Goal: Task Accomplishment & Management: Use online tool/utility

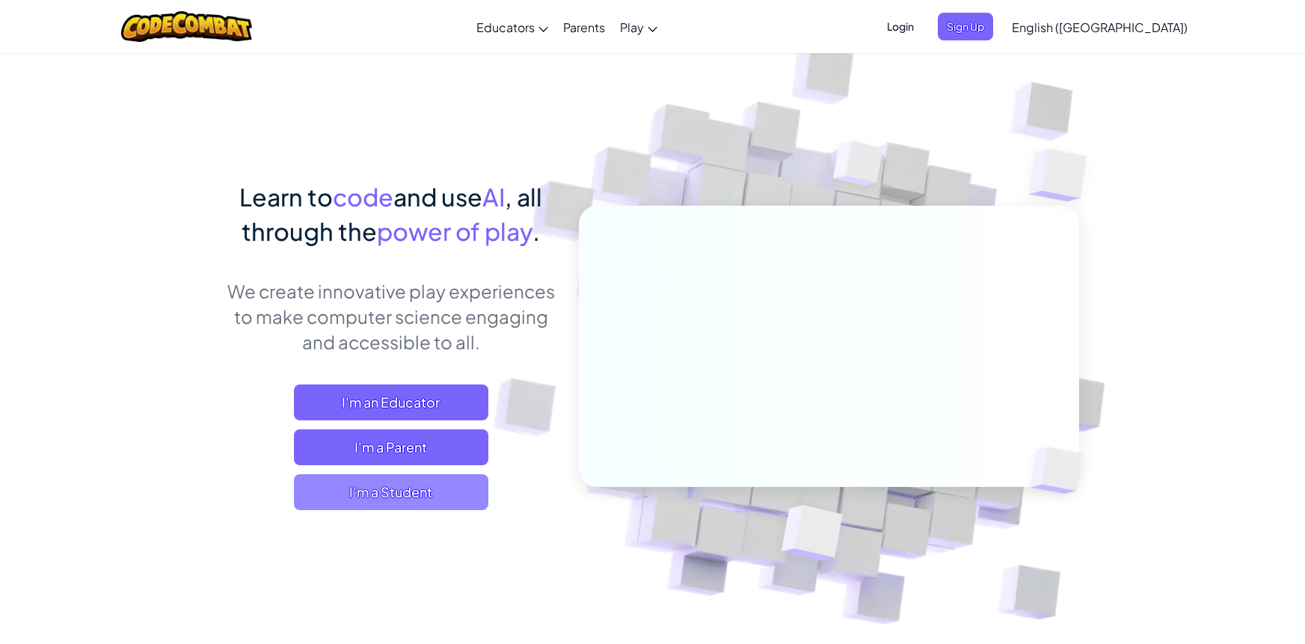
click at [467, 498] on span "I'm a Student" at bounding box center [391, 492] width 195 height 36
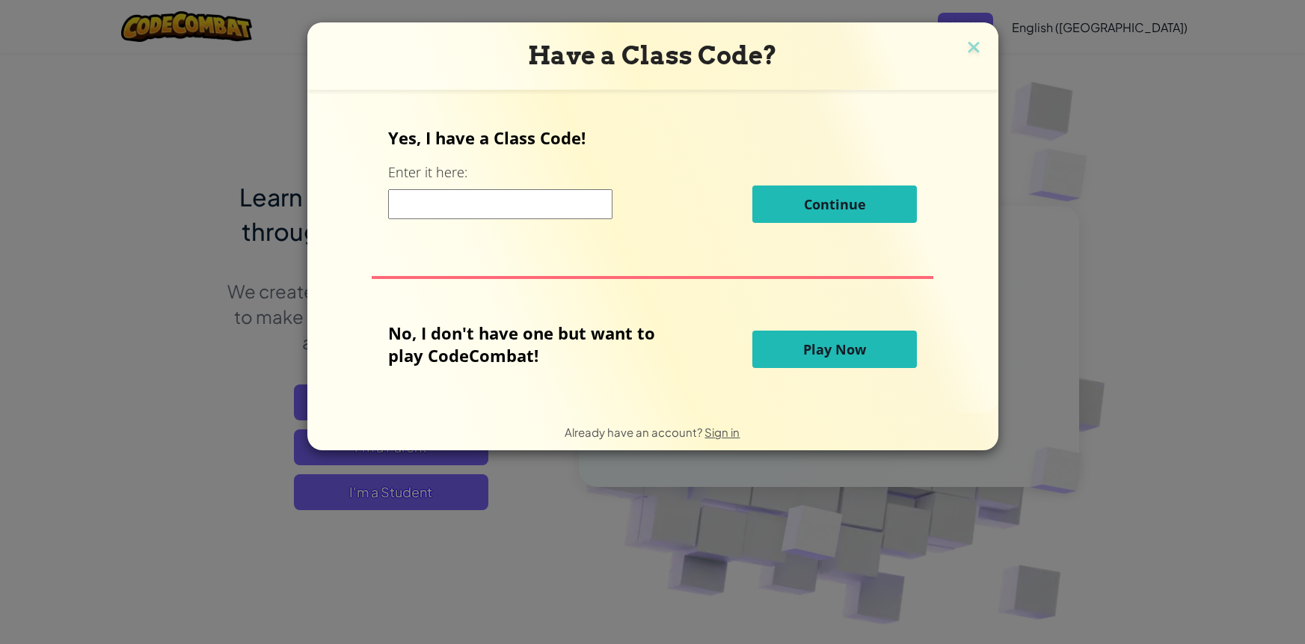
click at [800, 354] on button "Play Now" at bounding box center [835, 349] width 165 height 37
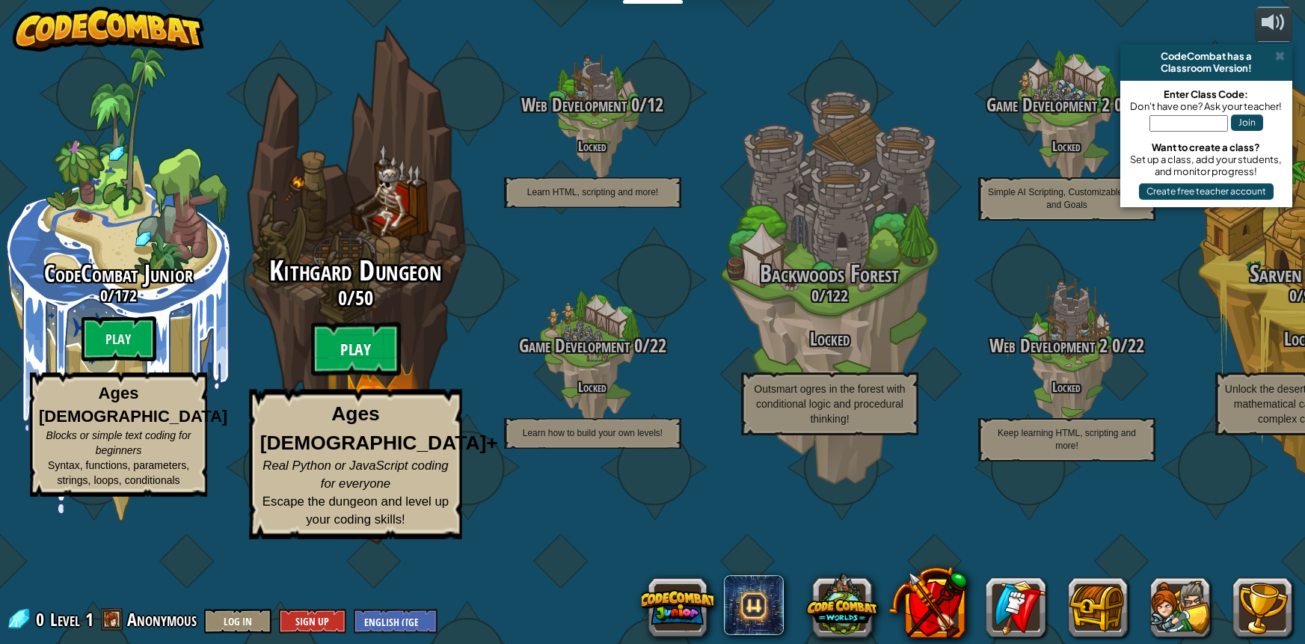
click at [347, 376] on btn "Play" at bounding box center [356, 349] width 90 height 54
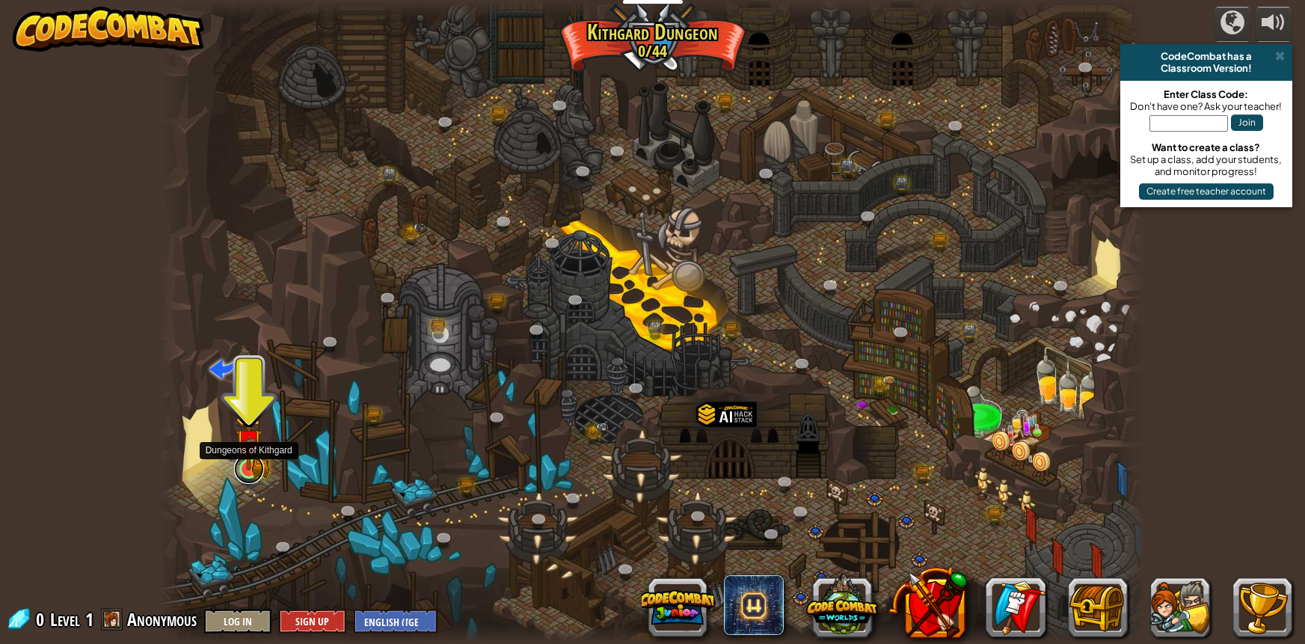
click at [242, 471] on link at bounding box center [249, 469] width 30 height 30
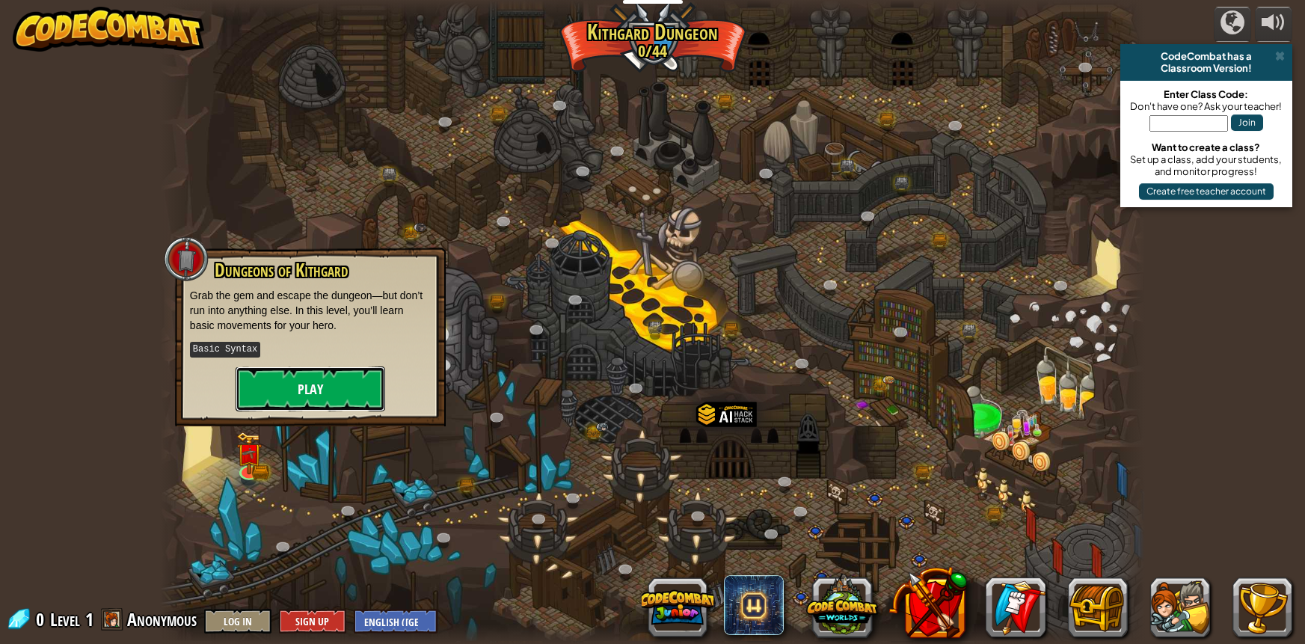
click at [328, 408] on button "Play" at bounding box center [311, 389] width 150 height 45
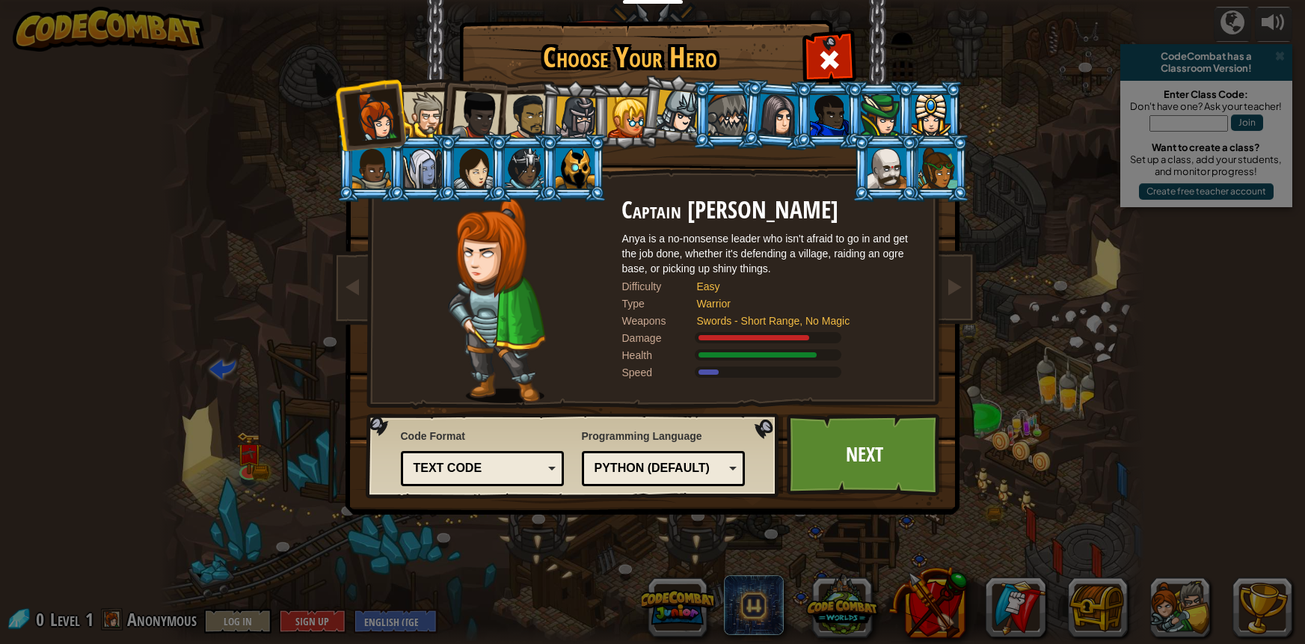
click at [576, 168] on div at bounding box center [575, 168] width 39 height 40
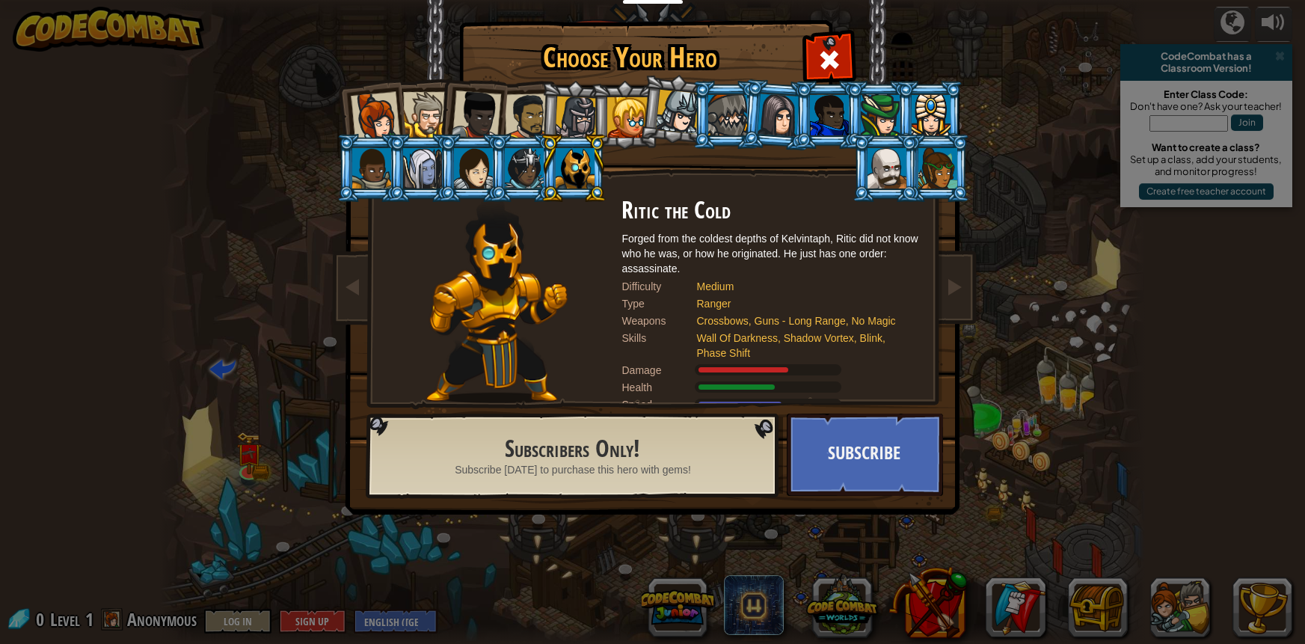
click at [819, 130] on div at bounding box center [829, 115] width 39 height 40
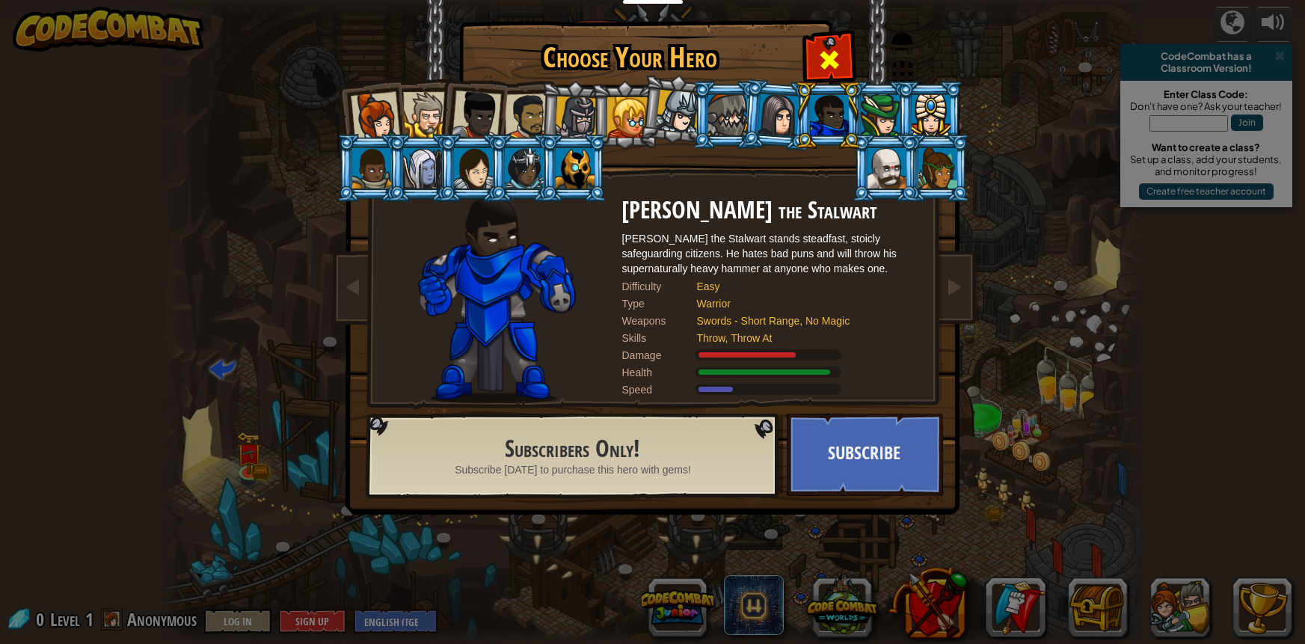
click at [831, 63] on span at bounding box center [830, 60] width 24 height 24
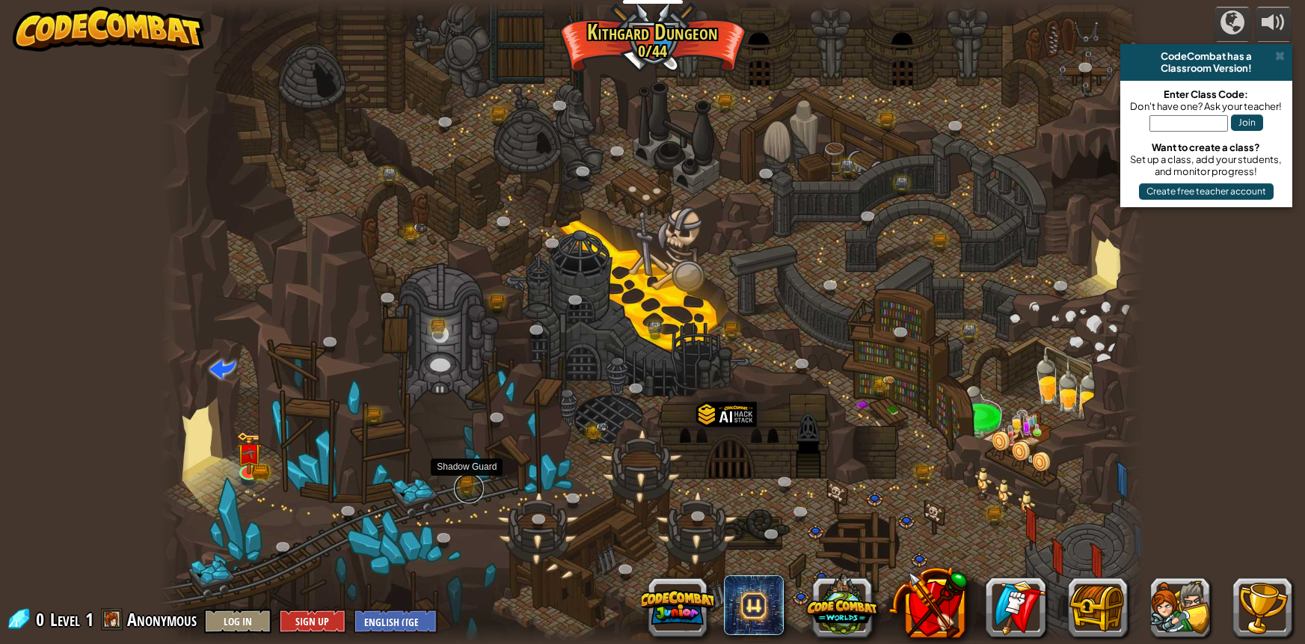
click at [465, 490] on link at bounding box center [469, 489] width 30 height 30
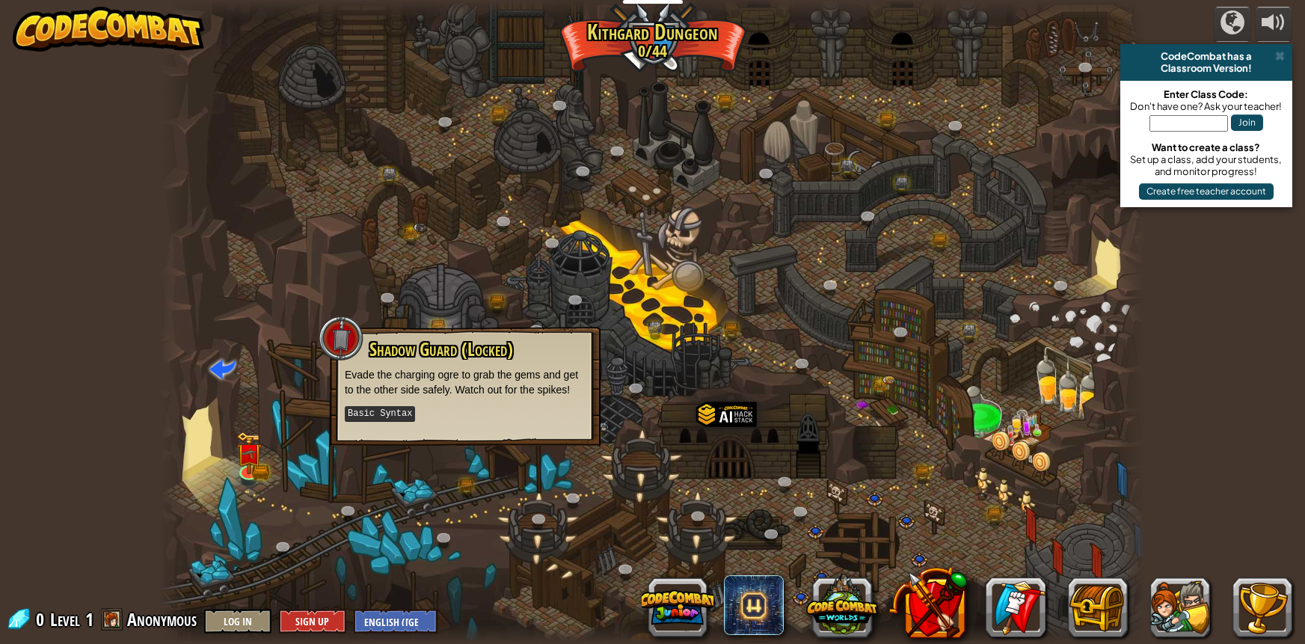
click at [385, 490] on div at bounding box center [652, 322] width 985 height 644
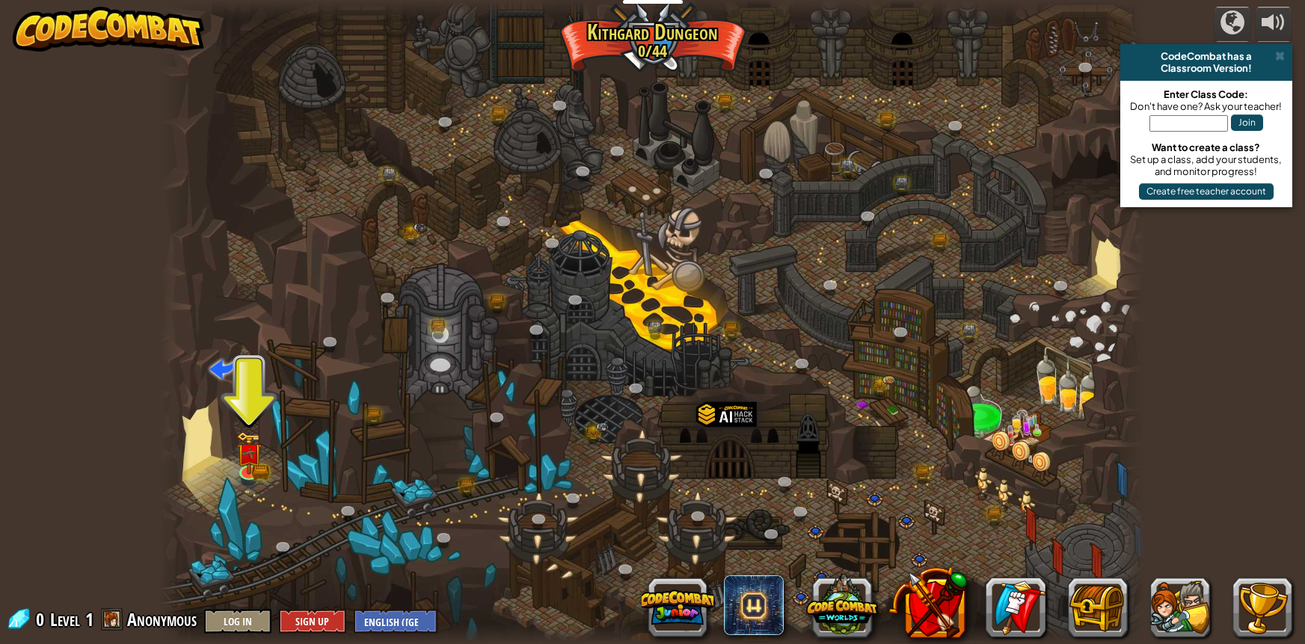
click at [264, 460] on div at bounding box center [652, 322] width 985 height 644
click at [252, 433] on img at bounding box center [249, 442] width 26 height 57
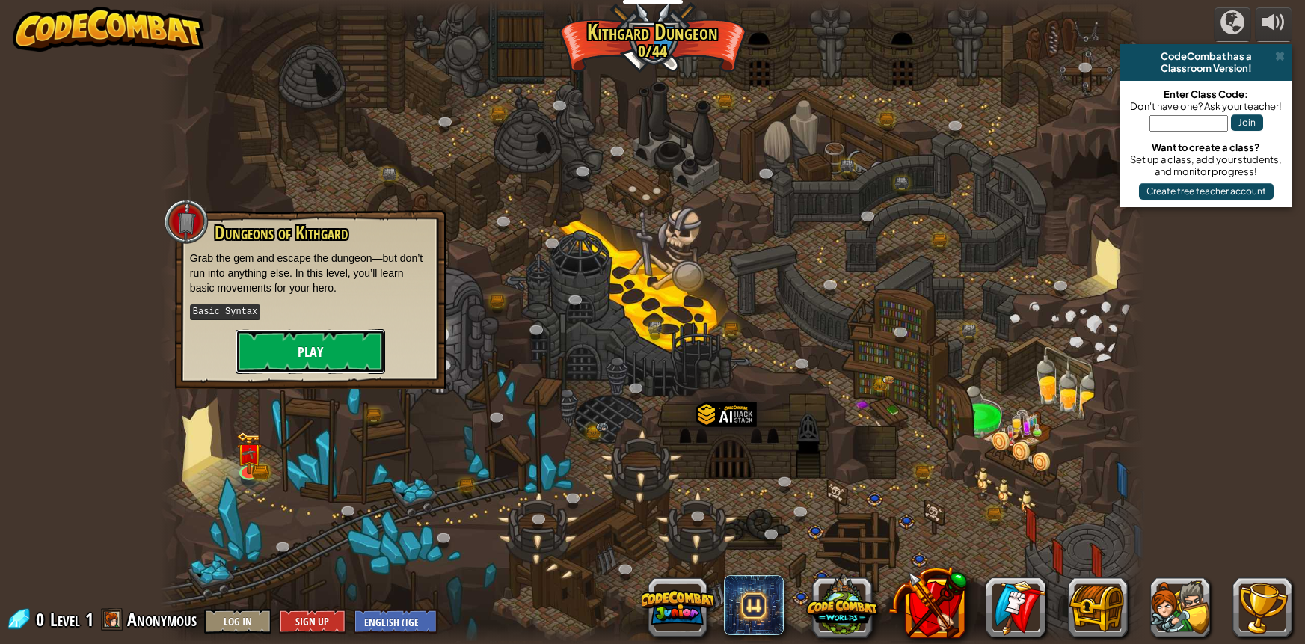
click at [287, 366] on button "Play" at bounding box center [311, 351] width 150 height 45
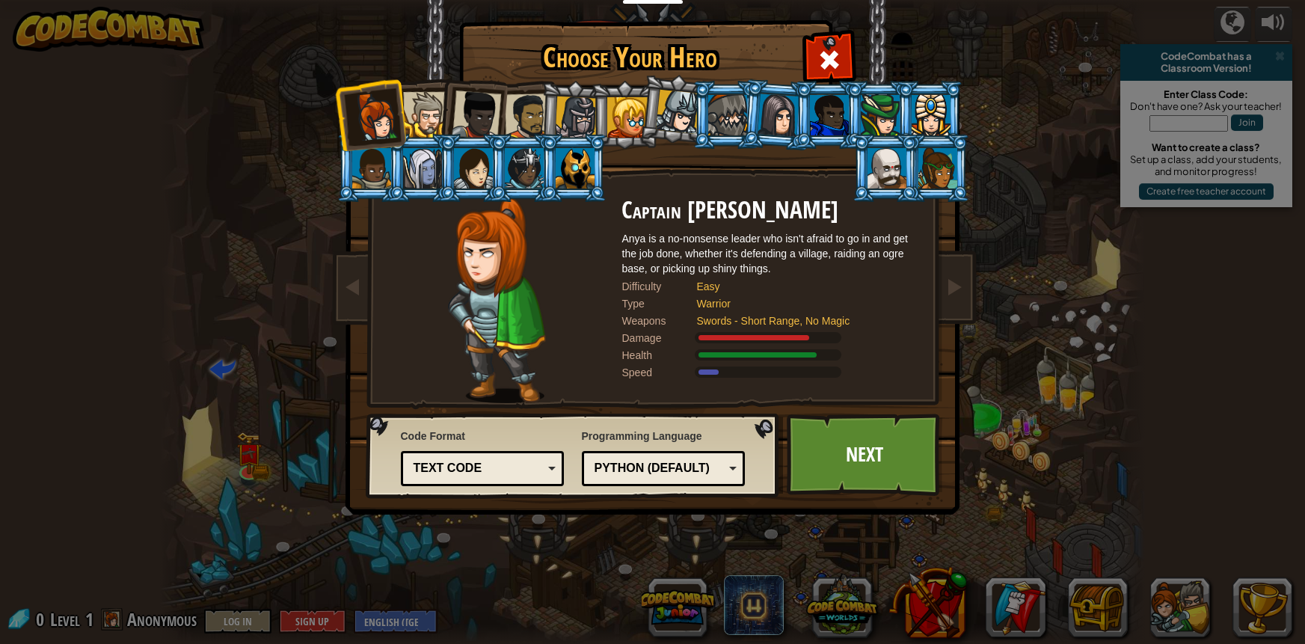
click at [477, 466] on div "Text code" at bounding box center [478, 468] width 129 height 17
click at [590, 364] on div at bounding box center [498, 301] width 250 height 206
click at [690, 470] on div "Python (Default)" at bounding box center [659, 468] width 129 height 17
click at [509, 370] on img at bounding box center [497, 301] width 98 height 206
click at [578, 184] on div at bounding box center [575, 168] width 39 height 40
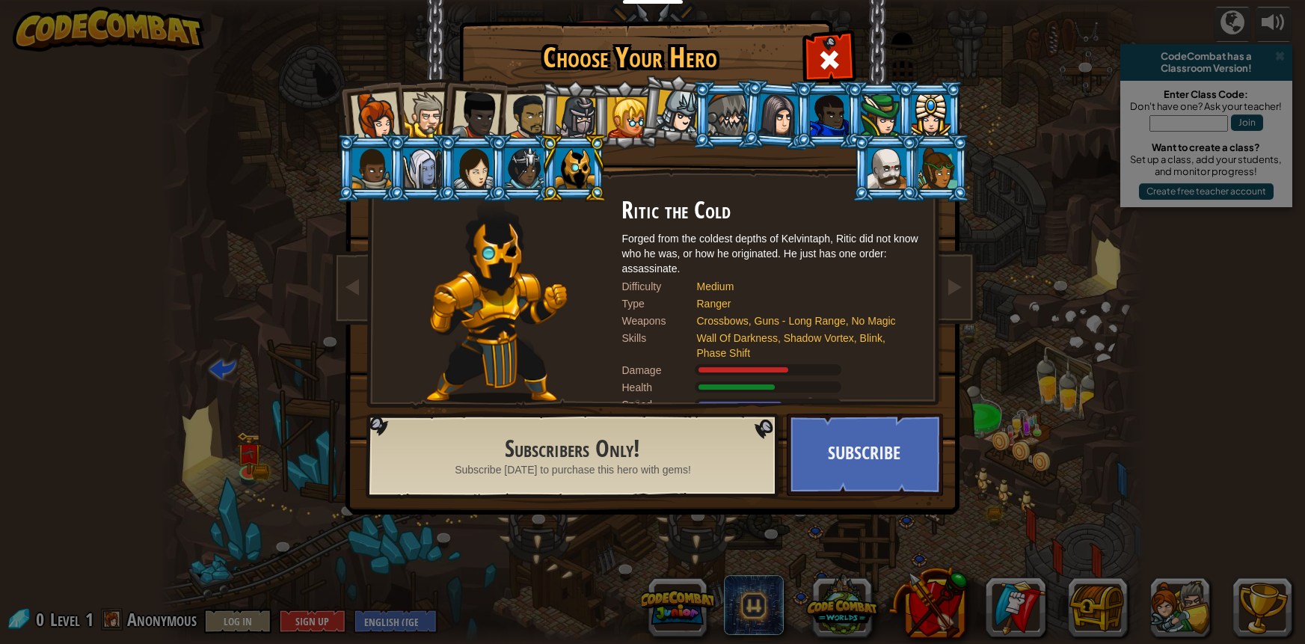
click at [807, 117] on li at bounding box center [827, 115] width 67 height 68
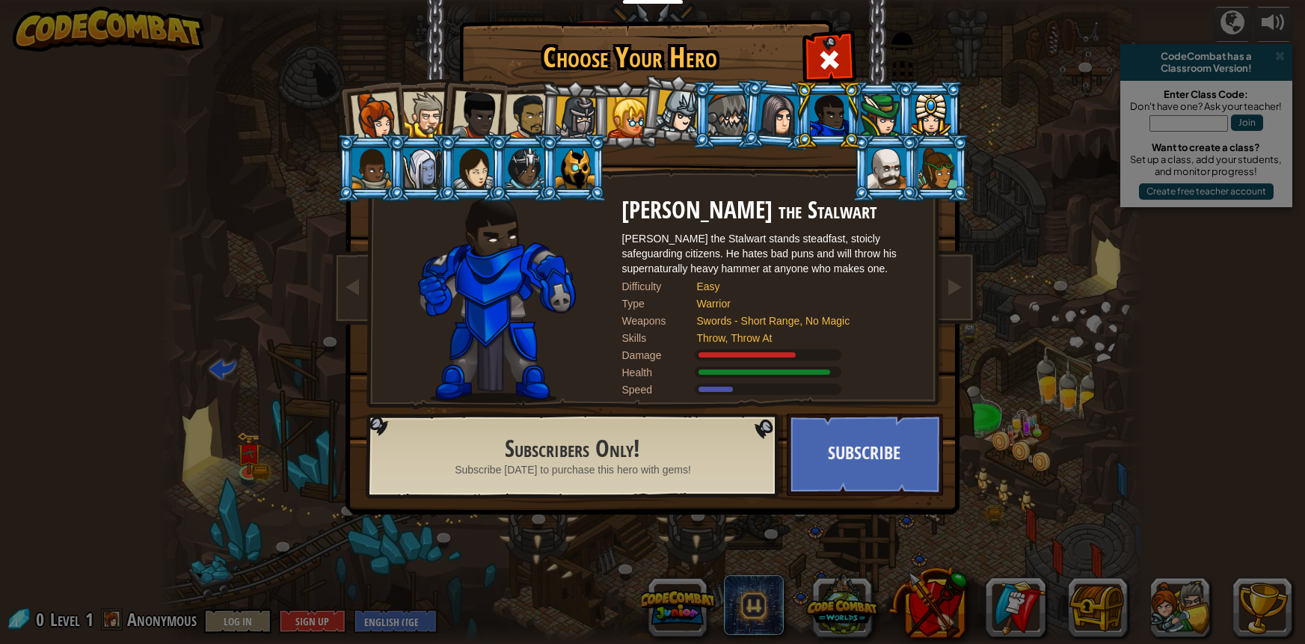
click at [363, 165] on div at bounding box center [371, 168] width 39 height 40
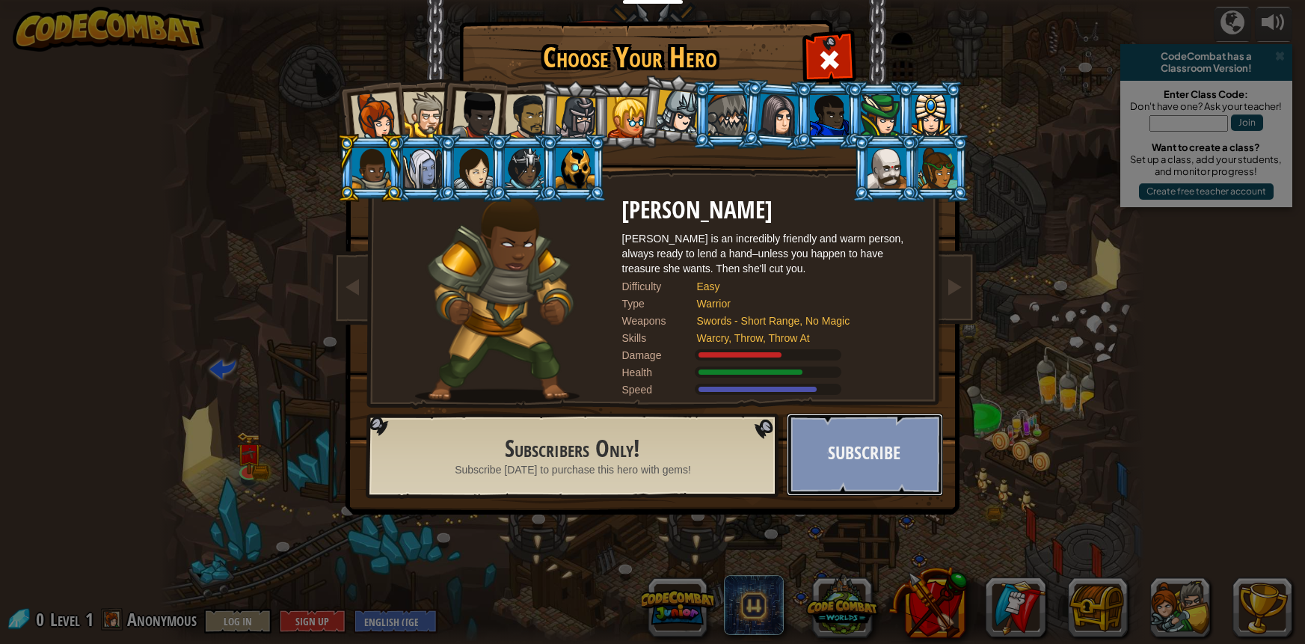
click at [902, 459] on button "Subscribe" at bounding box center [865, 455] width 156 height 82
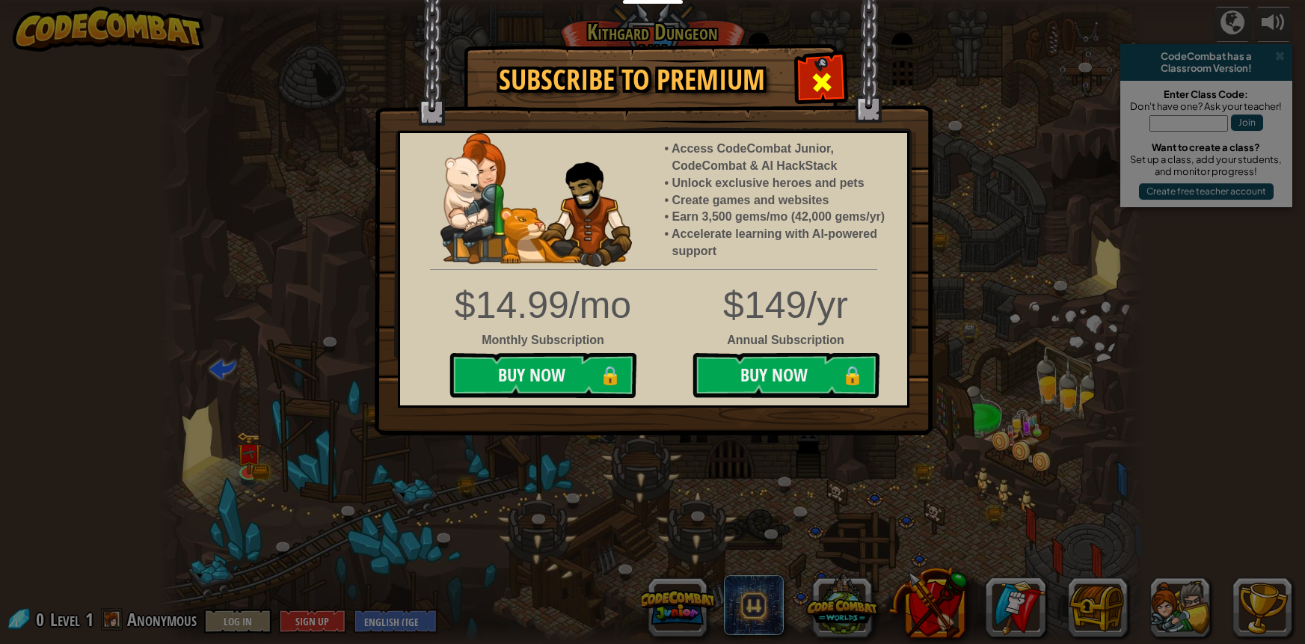
drag, startPoint x: 824, startPoint y: 87, endPoint x: 828, endPoint y: 102, distance: 16.3
click at [828, 102] on div at bounding box center [821, 80] width 47 height 47
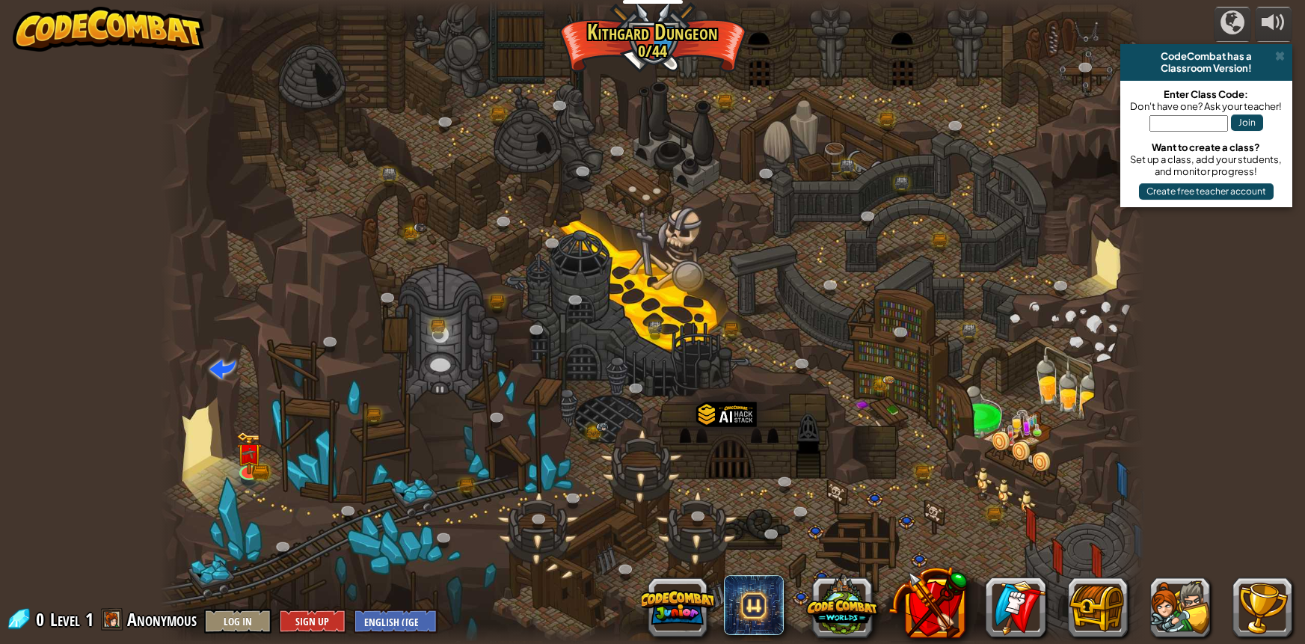
click at [1252, 640] on div "powered by CodeCombat has a Classroom Version! Enter Class Code: Don't have one…" at bounding box center [652, 322] width 1305 height 644
click at [1264, 626] on button at bounding box center [1263, 608] width 60 height 60
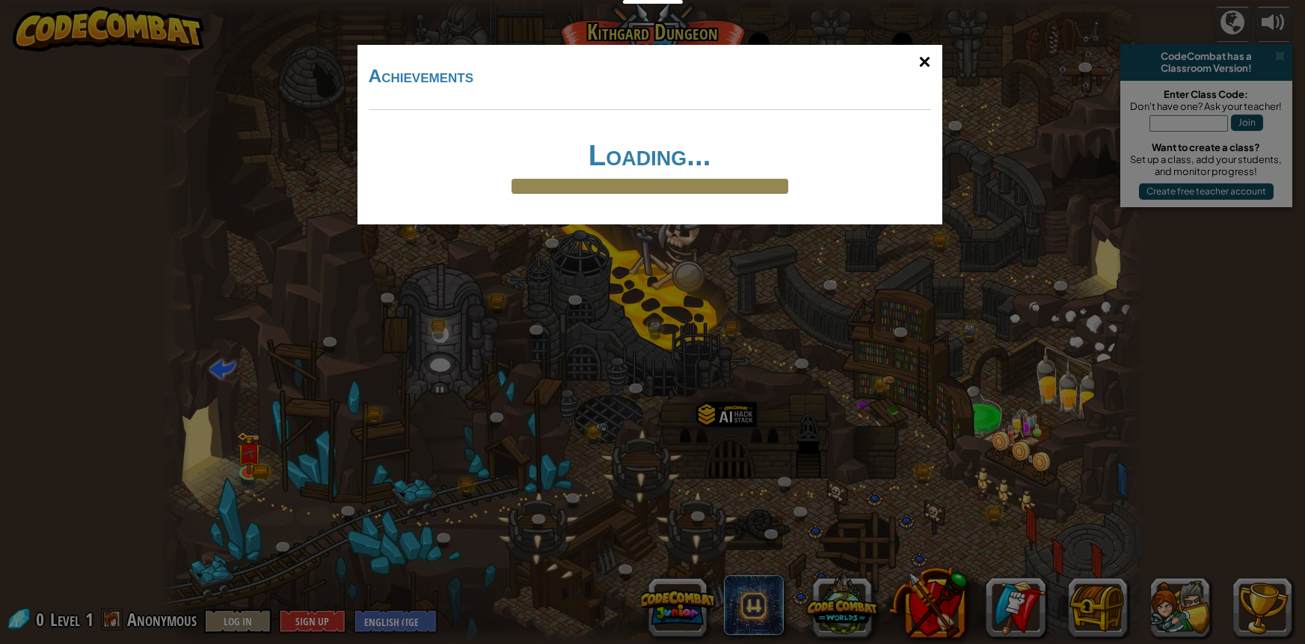
click at [914, 55] on div "×" at bounding box center [924, 61] width 34 height 43
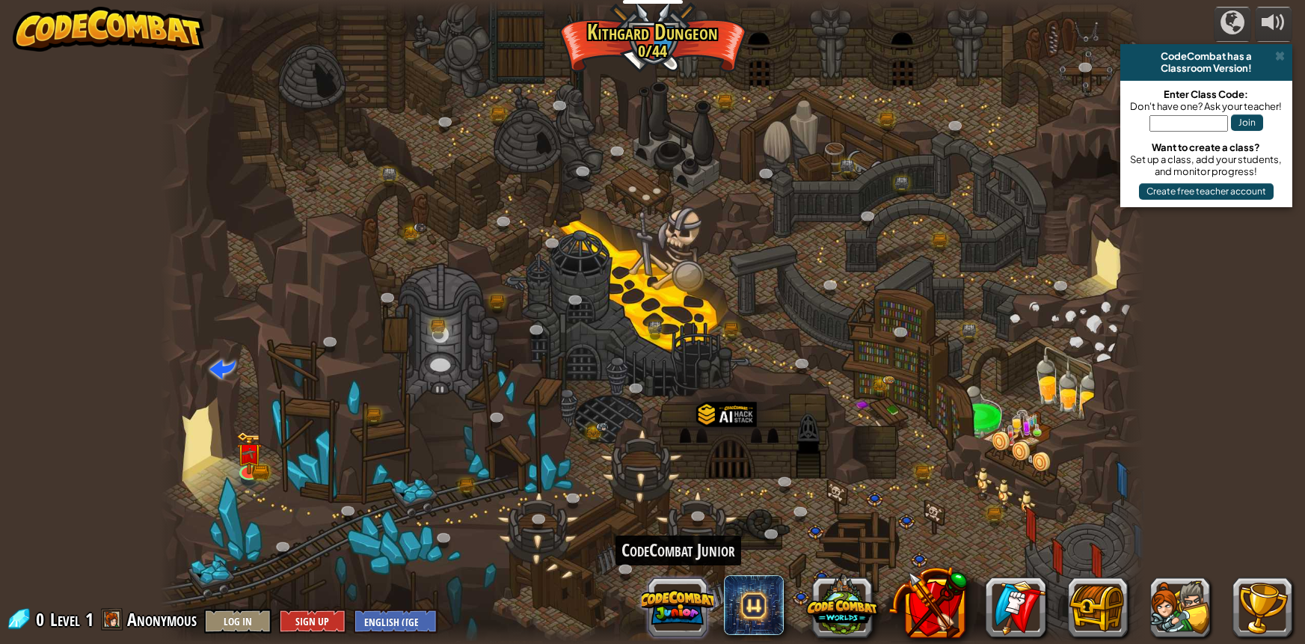
click at [676, 607] on button at bounding box center [678, 608] width 72 height 72
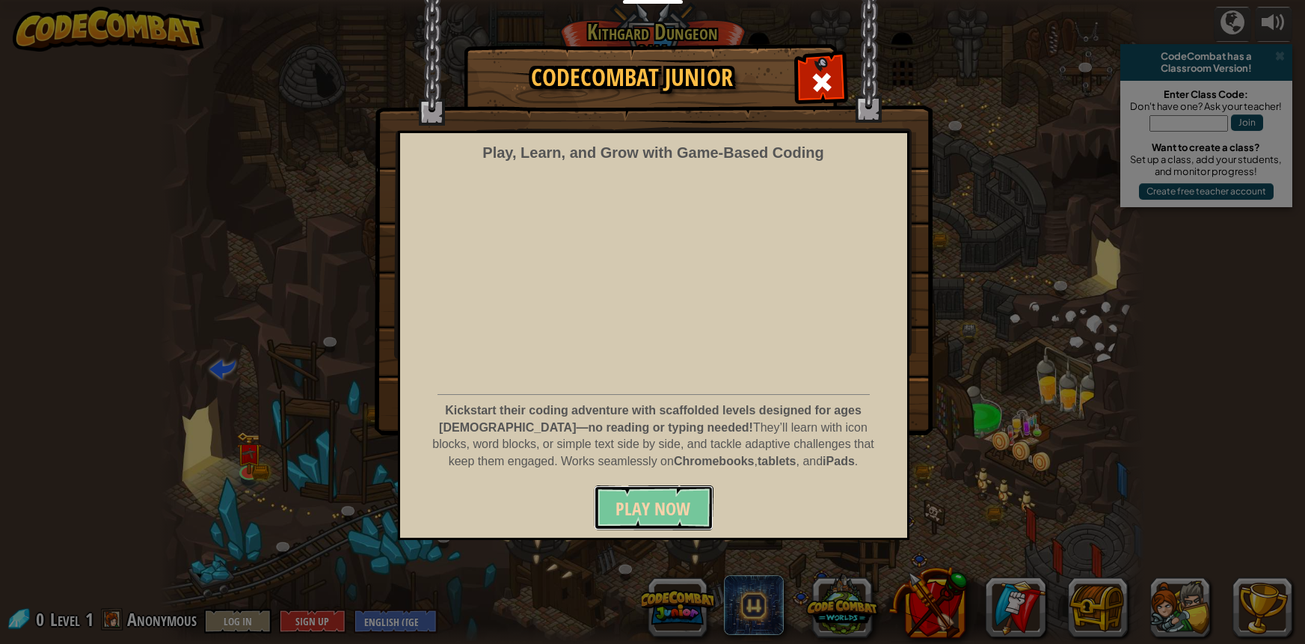
click at [669, 498] on span "Play Now" at bounding box center [653, 509] width 75 height 24
